Goal: Information Seeking & Learning: Learn about a topic

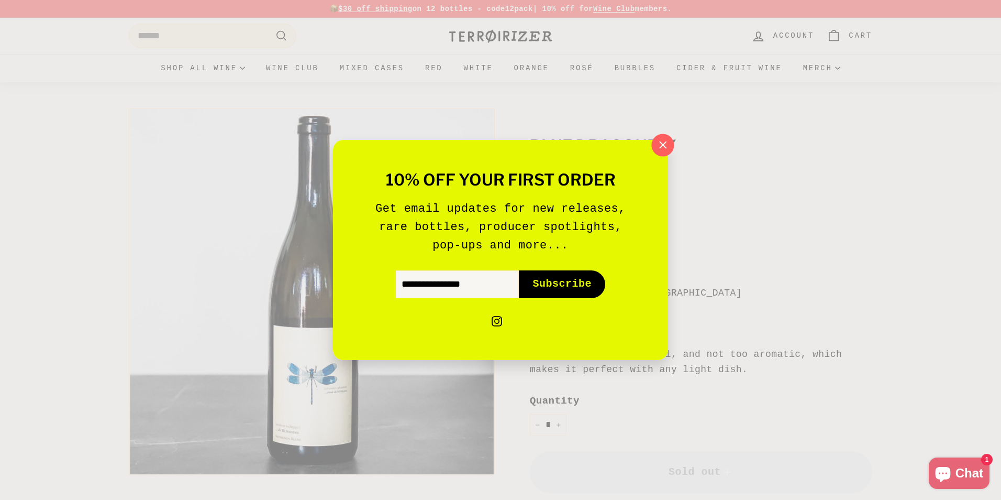
click at [667, 148] on icon "button" at bounding box center [663, 145] width 16 height 16
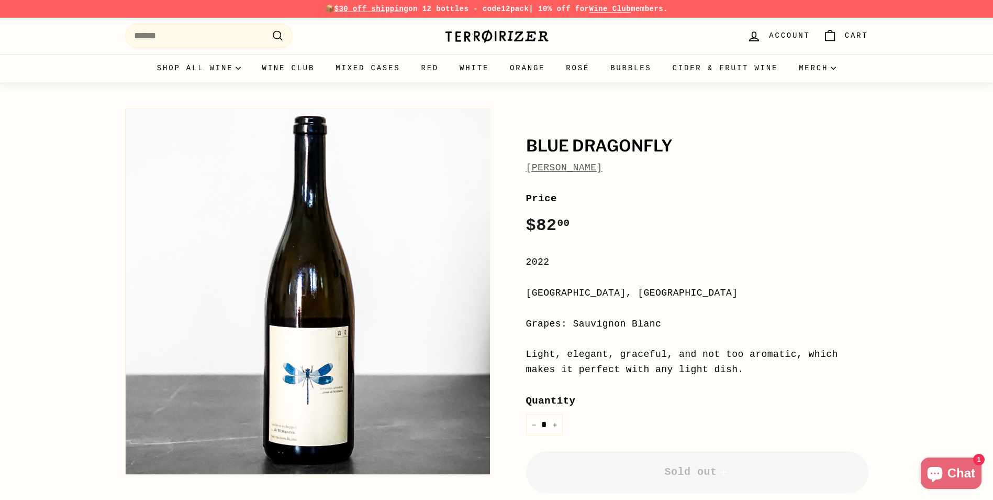
click at [914, 293] on div "Blue Dragonfly Andreas Tscheppe Blue Dragonfly Andreas Tscheppe Price Regular p…" at bounding box center [496, 349] width 993 height 534
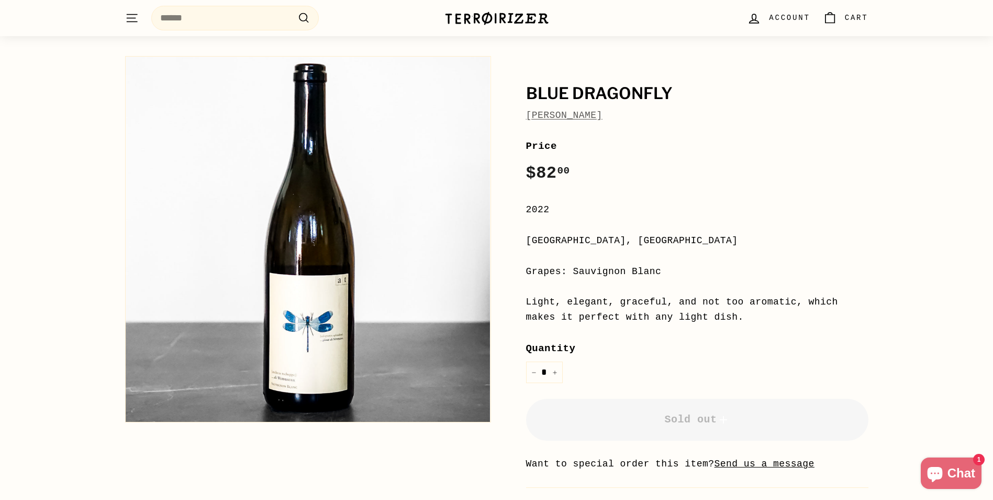
click at [573, 116] on link "[PERSON_NAME]" at bounding box center [564, 115] width 76 height 10
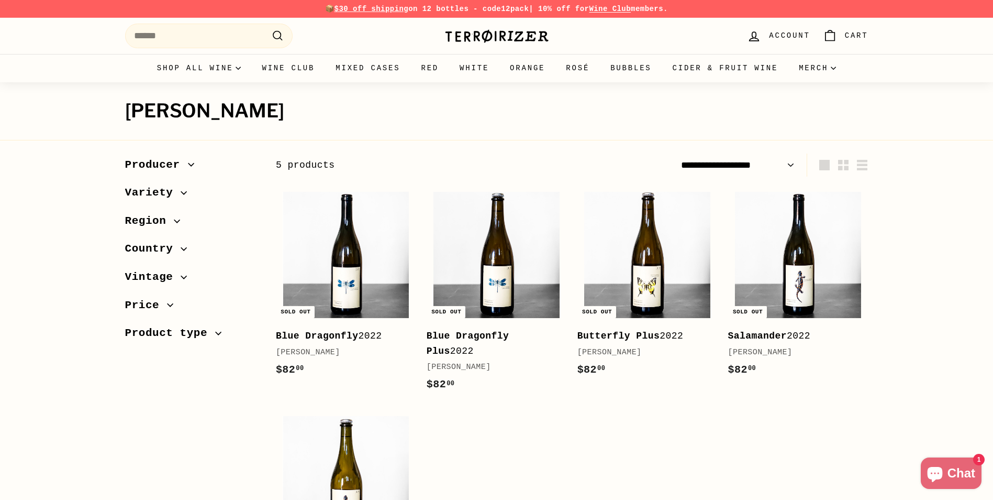
drag, startPoint x: 126, startPoint y: 113, endPoint x: 383, endPoint y: 109, distance: 257.7
click at [383, 109] on h1 "[PERSON_NAME]" at bounding box center [497, 111] width 744 height 21
copy h1 "[PERSON_NAME]"
click at [59, 114] on div "[PERSON_NAME] 5 products" at bounding box center [496, 101] width 993 height 39
click at [127, 113] on h1 "[PERSON_NAME]" at bounding box center [497, 111] width 744 height 21
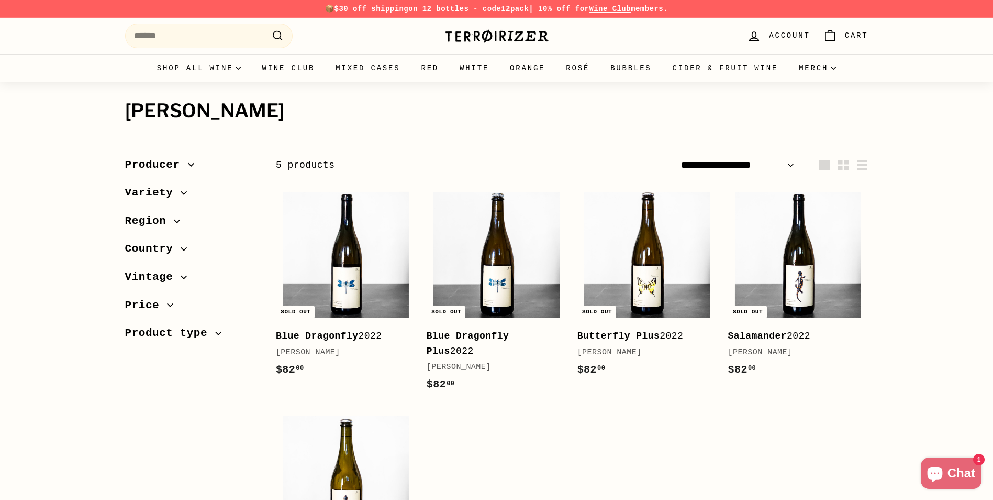
drag, startPoint x: 123, startPoint y: 111, endPoint x: 331, endPoint y: 112, distance: 208.4
click at [331, 112] on div "[PERSON_NAME] 5 products" at bounding box center [497, 101] width 786 height 39
copy h1 "[PERSON_NAME]"
